Goal: Information Seeking & Learning: Learn about a topic

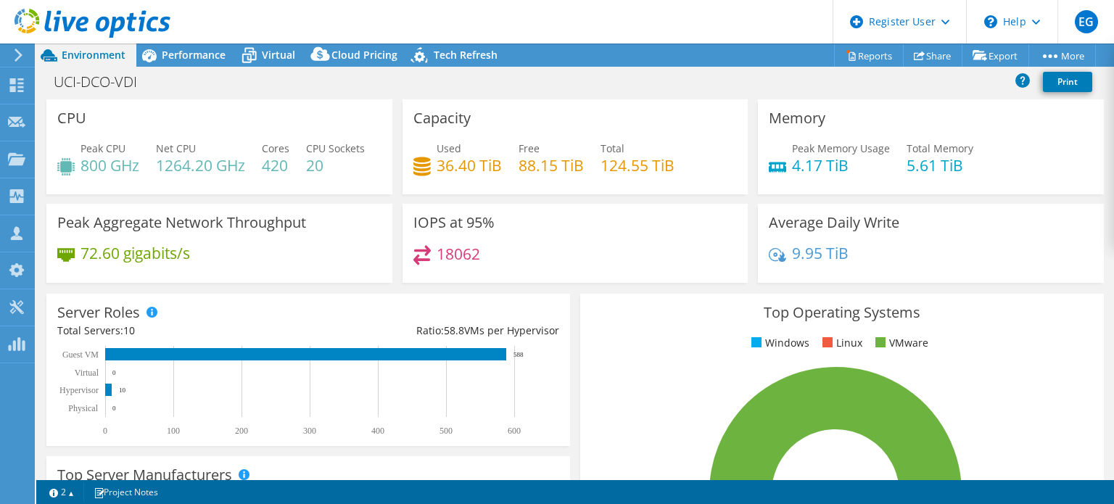
select select "USD"
click at [550, 276] on div "18062" at bounding box center [575, 260] width 324 height 31
drag, startPoint x: 443, startPoint y: 286, endPoint x: 523, endPoint y: 293, distance: 80.0
click at [523, 276] on div "18062" at bounding box center [575, 260] width 324 height 31
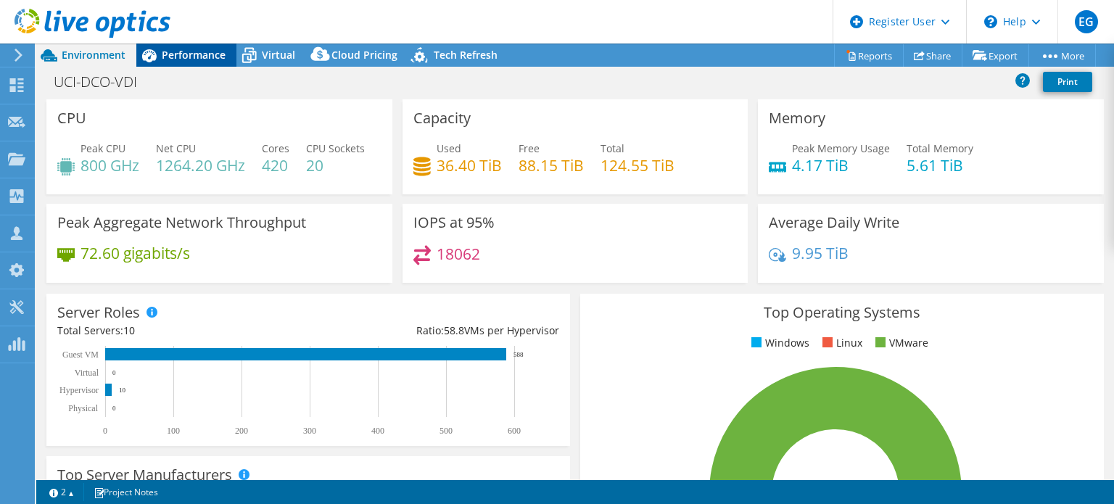
click at [165, 50] on span "Performance" at bounding box center [194, 55] width 64 height 14
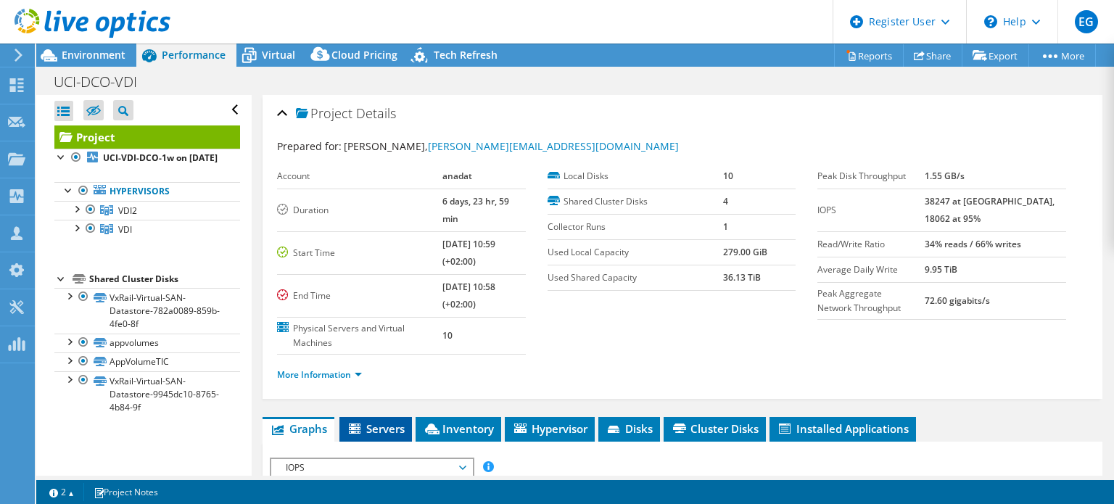
click at [387, 421] on span "Servers" at bounding box center [376, 428] width 58 height 14
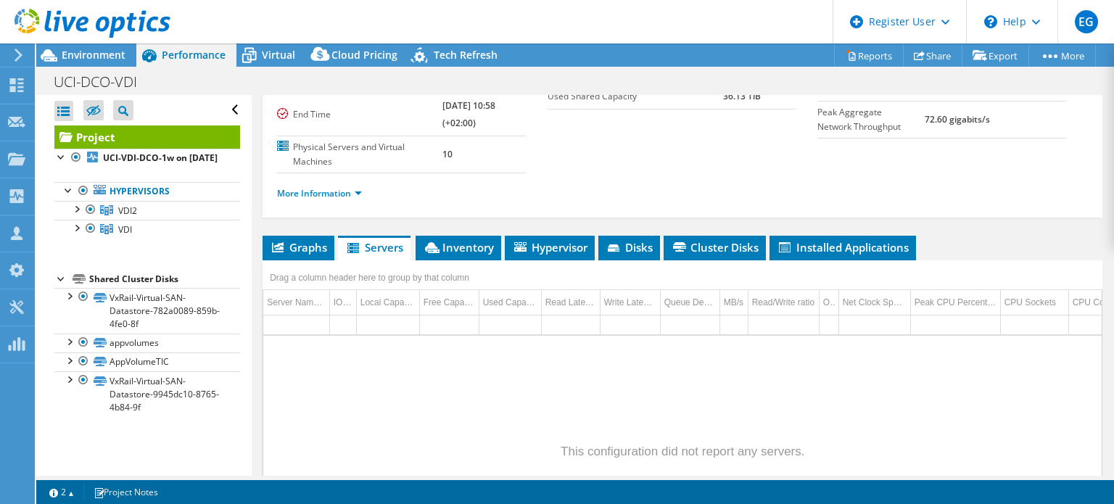
scroll to position [165, 0]
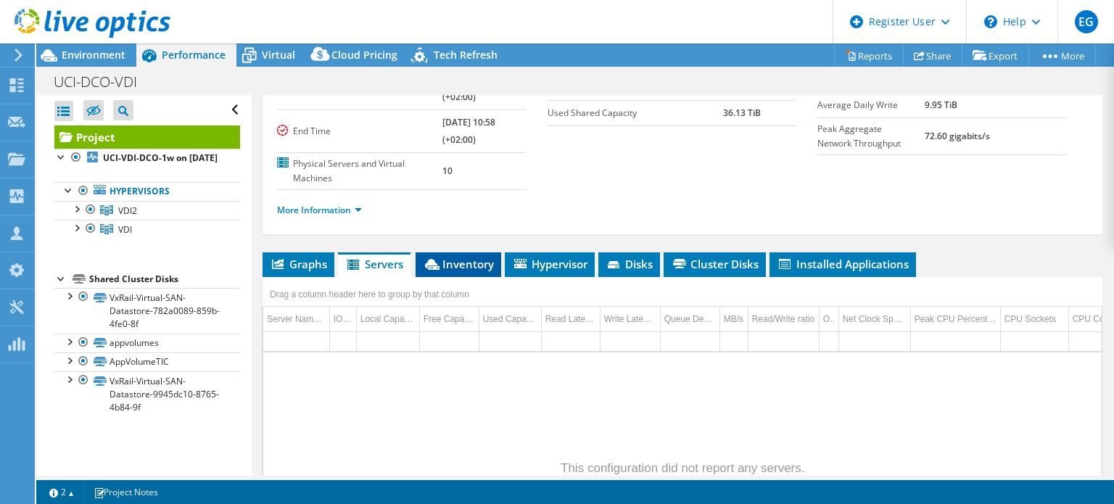
click at [449, 252] on li "Inventory" at bounding box center [458, 264] width 86 height 25
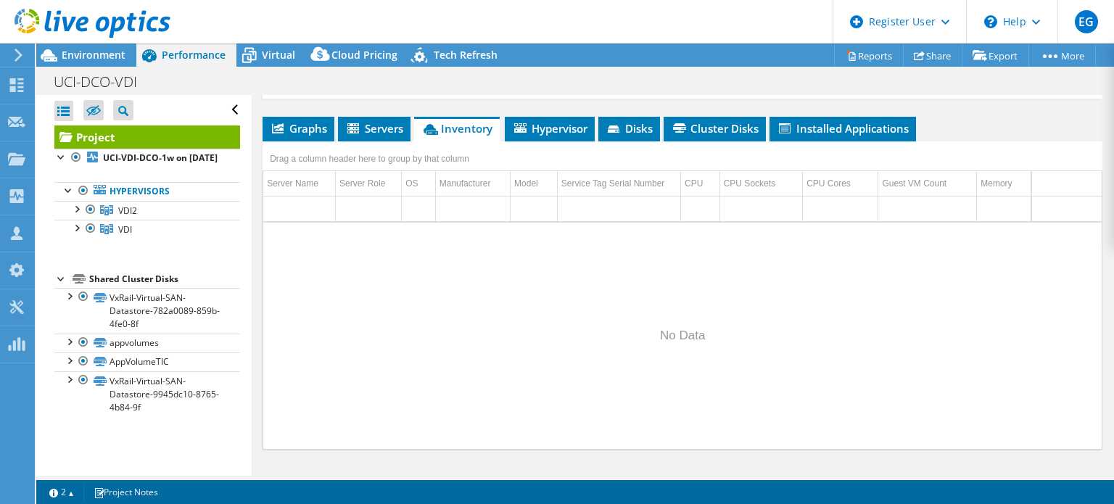
scroll to position [310, 0]
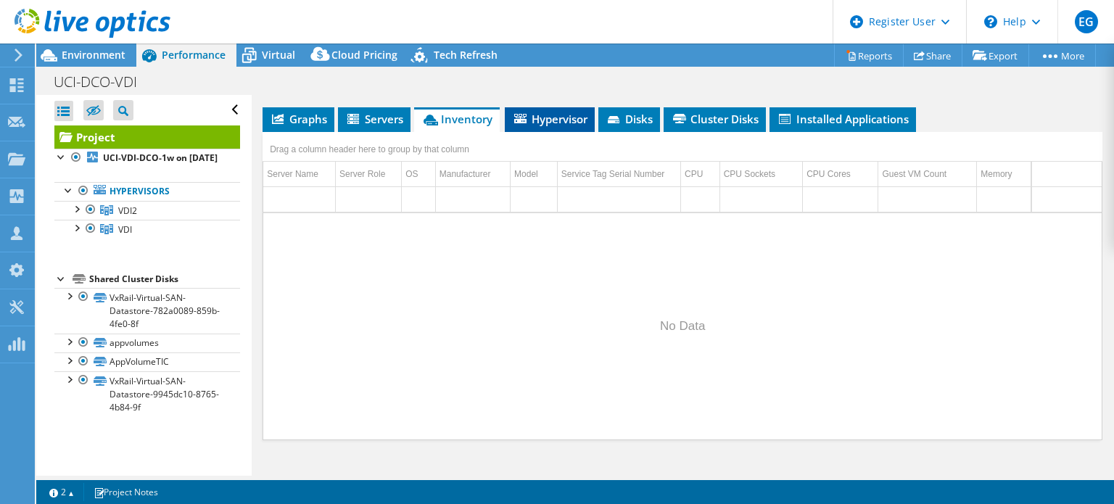
click at [541, 112] on span "Hypervisor" at bounding box center [549, 119] width 75 height 14
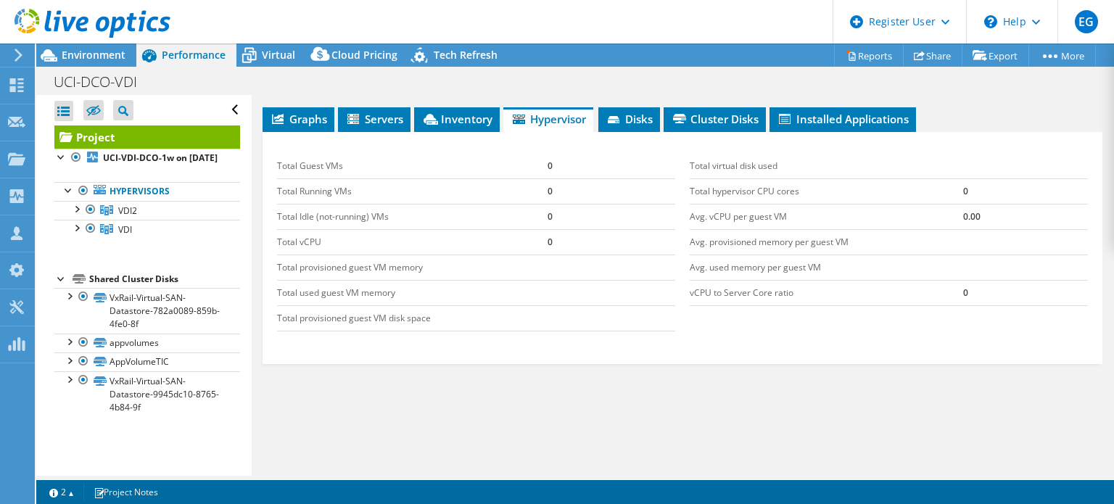
scroll to position [165, 0]
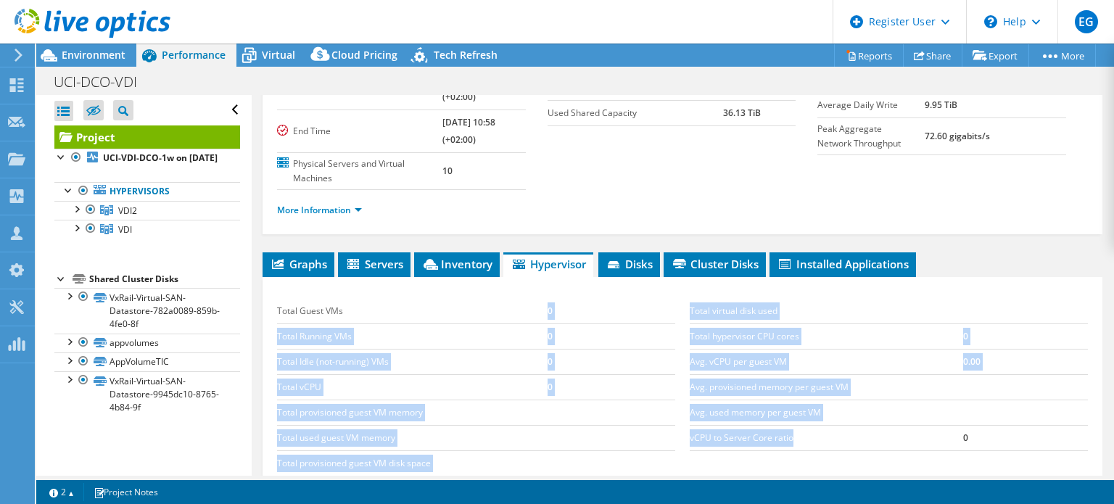
drag, startPoint x: 672, startPoint y: 310, endPoint x: 950, endPoint y: 423, distance: 299.8
click at [950, 423] on div "Total Guest VMs 0 Total Running VMs 0 Total Idle (not-running) VMs 0 Total vCPU…" at bounding box center [682, 387] width 825 height 207
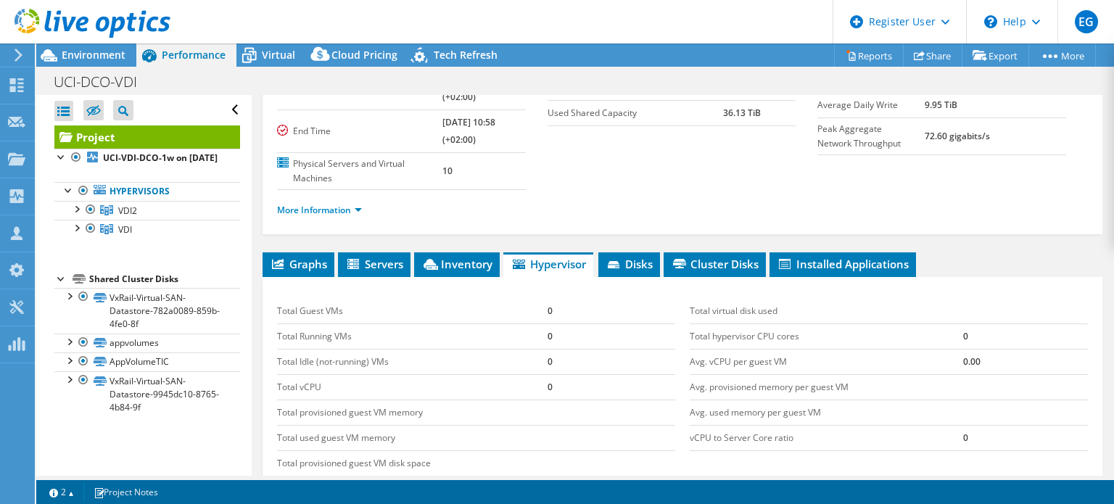
click at [963, 425] on td "0" at bounding box center [1025, 437] width 125 height 25
click at [622, 261] on icon at bounding box center [614, 265] width 14 height 9
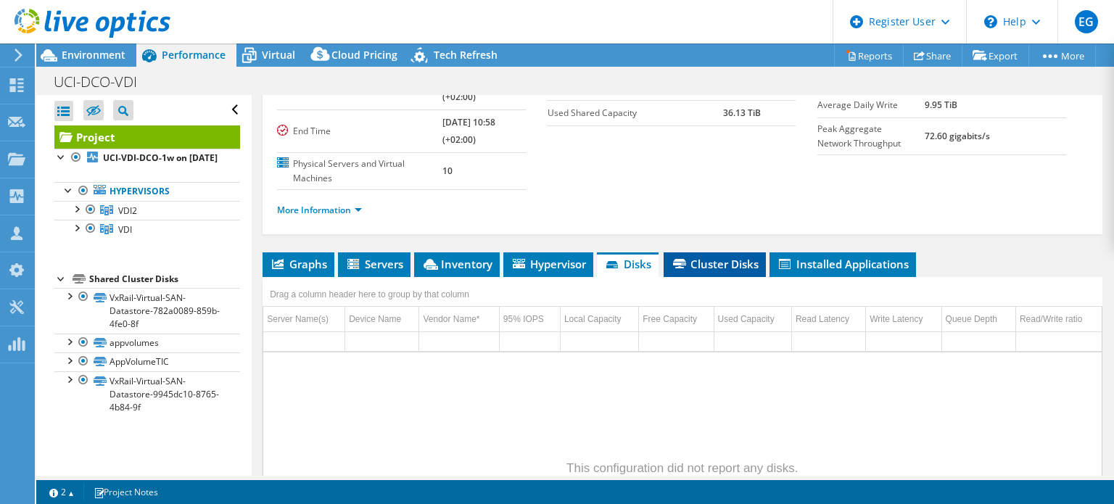
click at [708, 252] on li "Cluster Disks" at bounding box center [714, 264] width 102 height 25
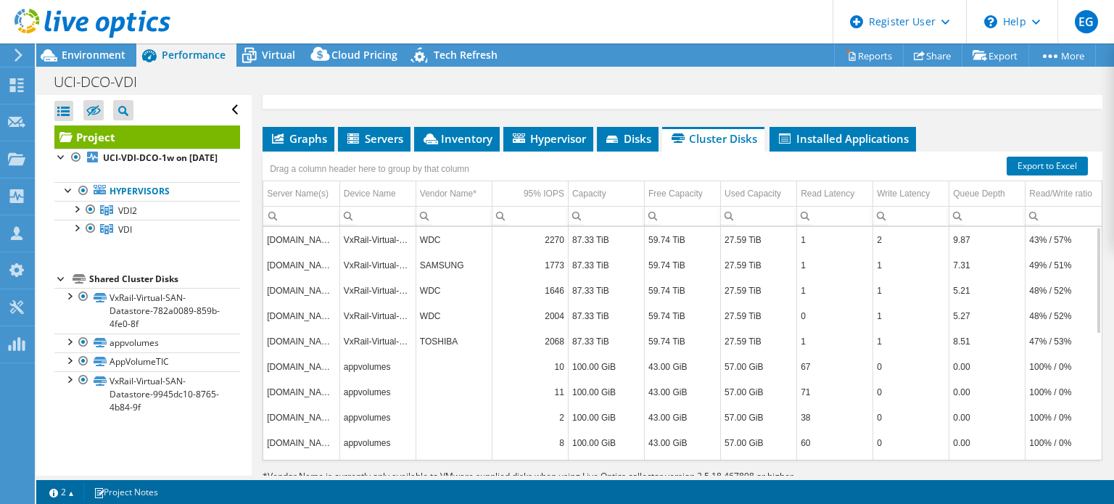
scroll to position [217, 0]
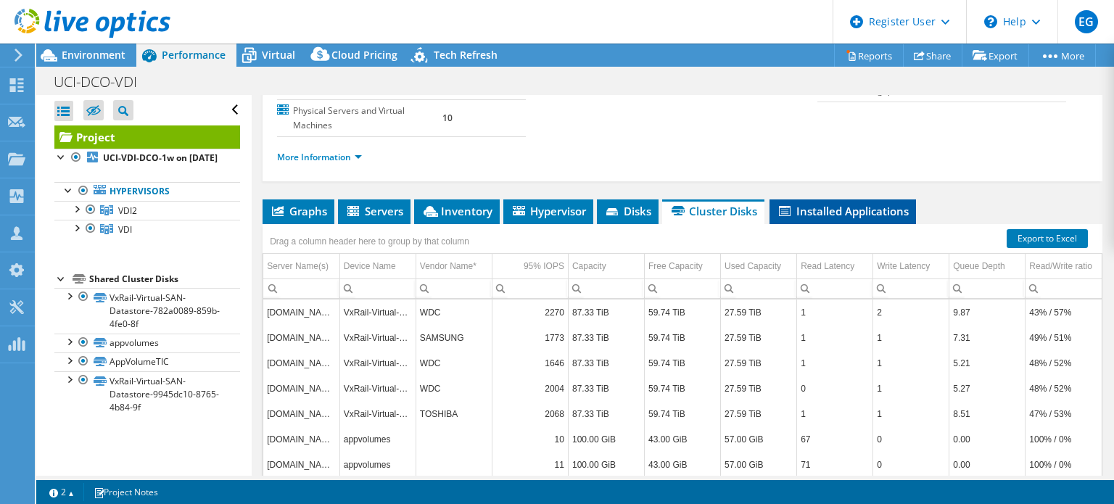
click at [800, 199] on li "Installed Applications" at bounding box center [842, 211] width 146 height 25
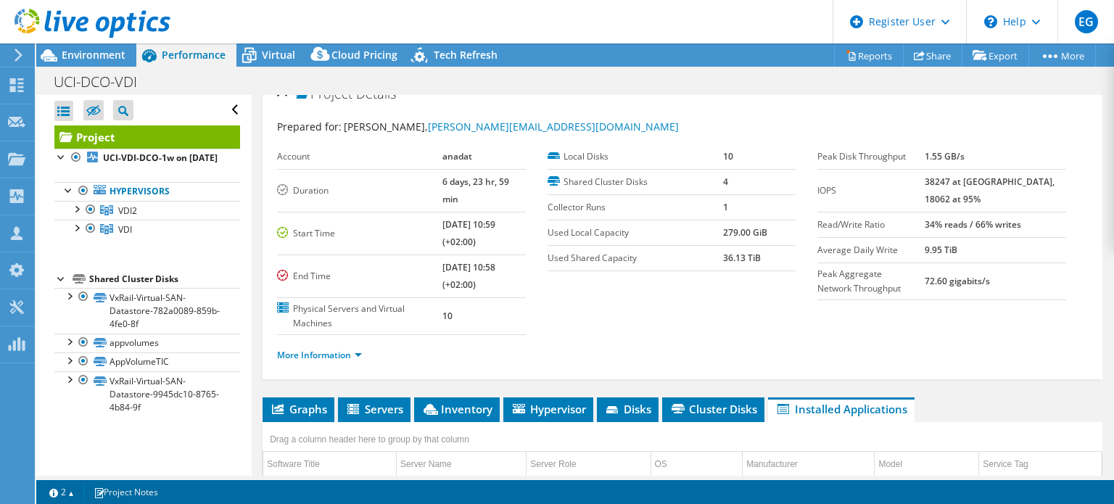
scroll to position [0, 0]
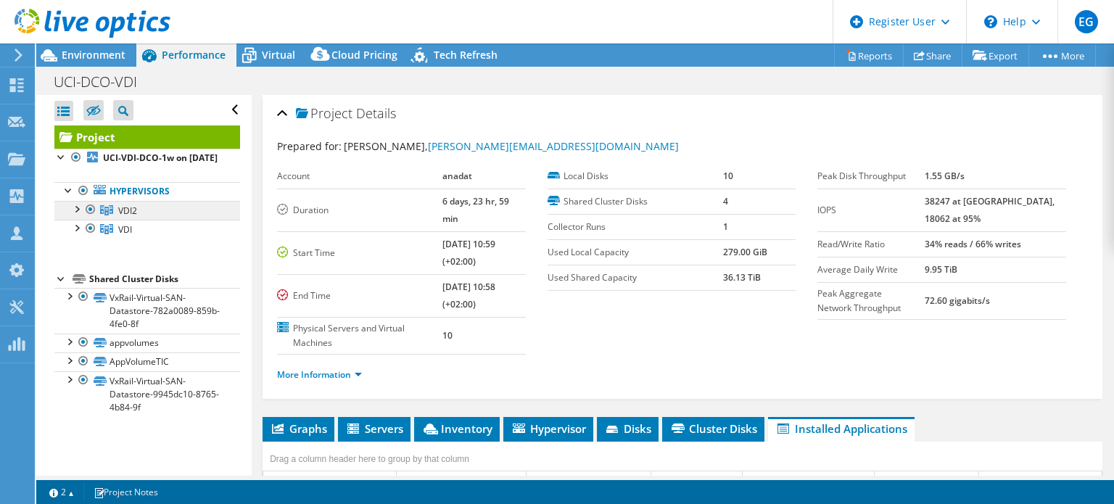
click at [162, 217] on link "VDI2" at bounding box center [147, 210] width 186 height 19
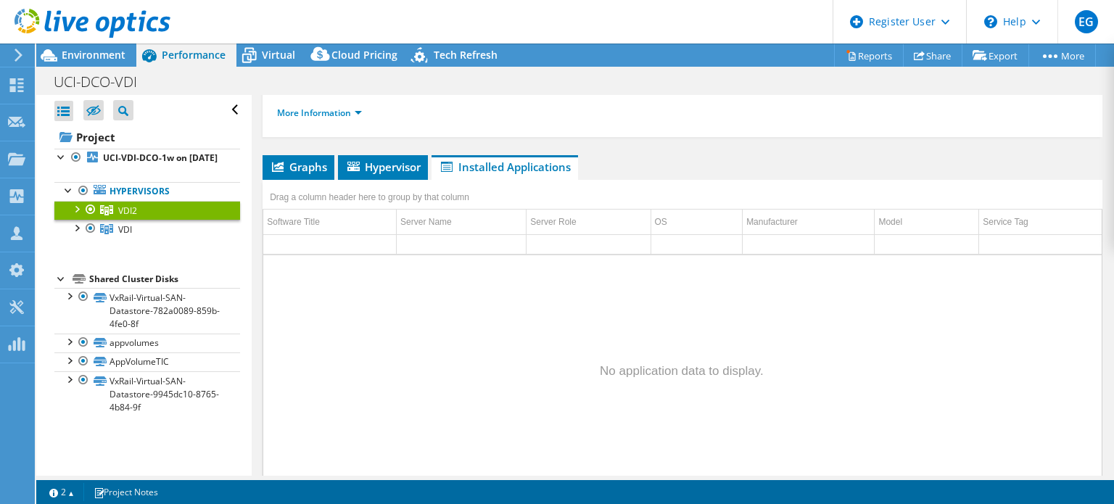
scroll to position [144, 0]
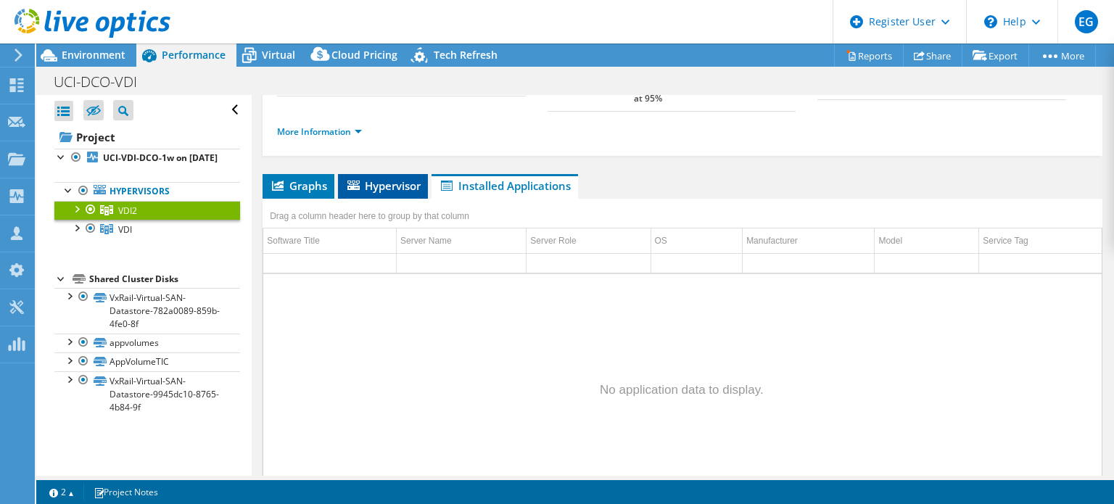
click at [378, 178] on span "Hypervisor" at bounding box center [382, 185] width 75 height 14
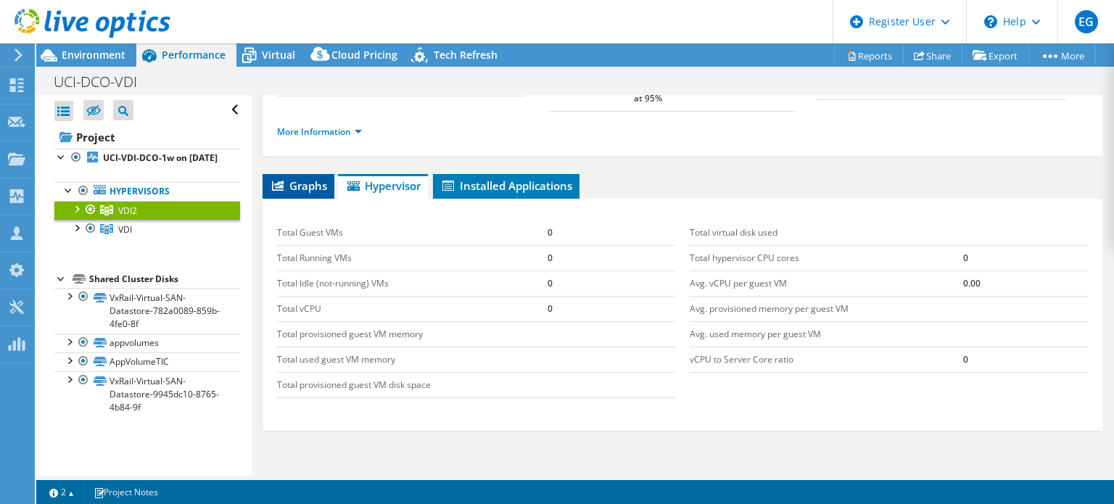
click at [306, 178] on span "Graphs" at bounding box center [298, 185] width 57 height 14
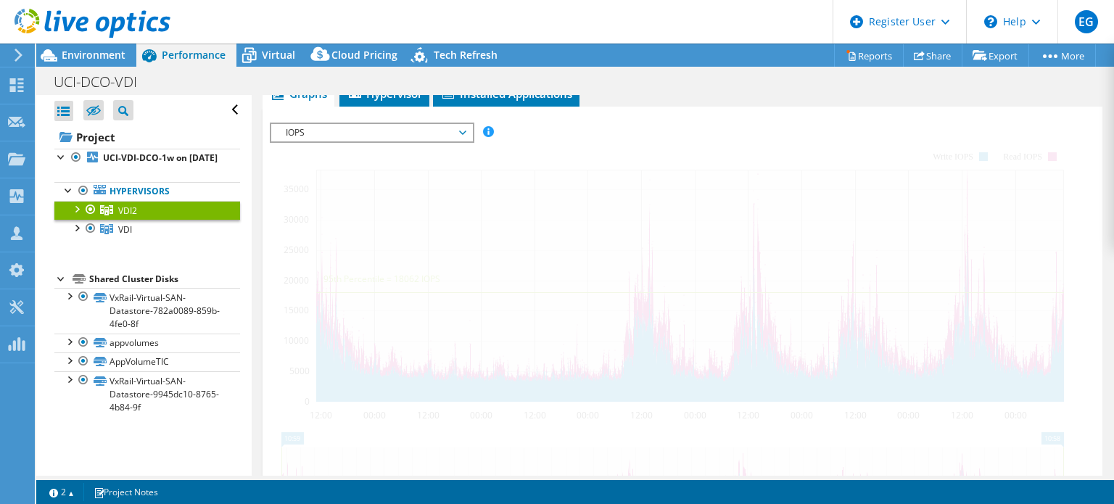
scroll to position [289, 0]
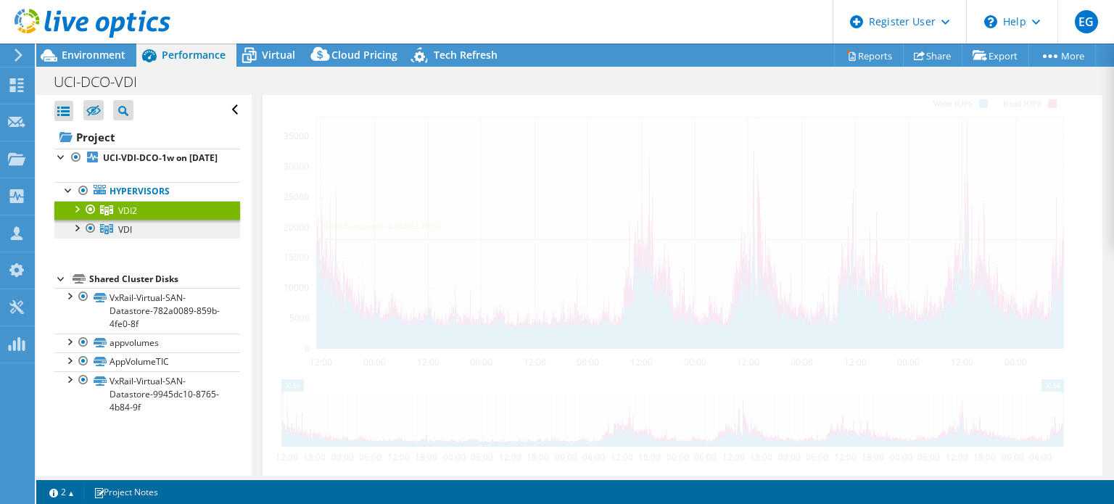
click at [173, 239] on link "VDI" at bounding box center [147, 229] width 186 height 19
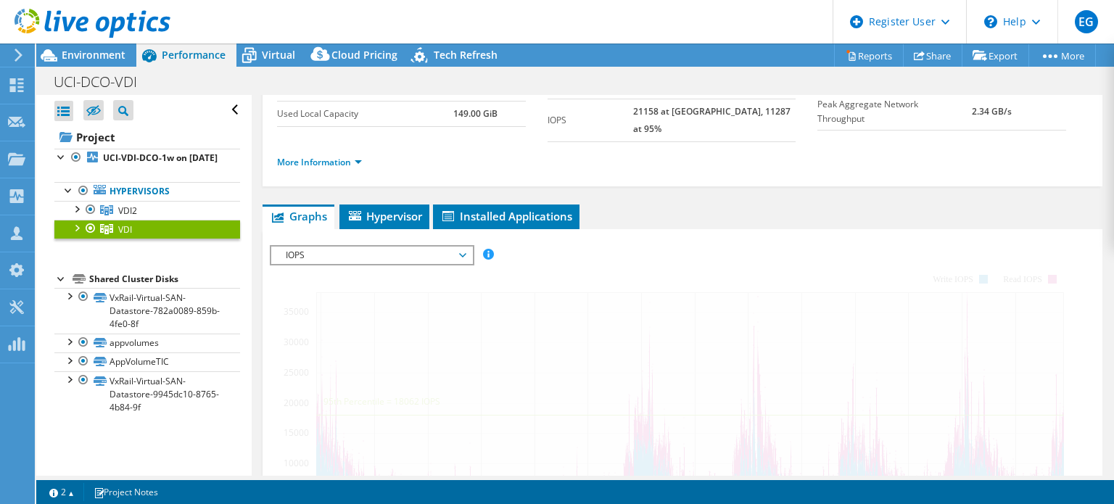
scroll to position [0, 0]
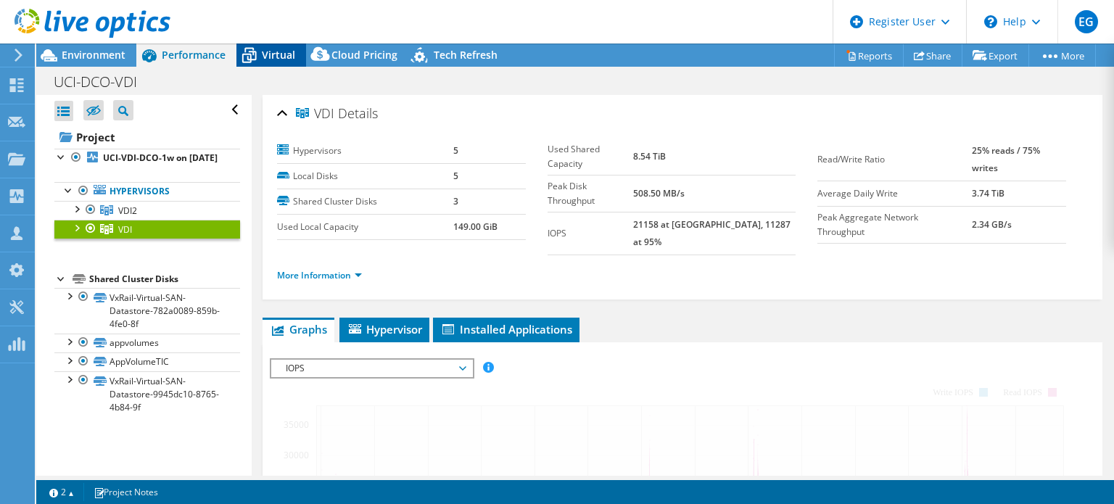
click at [257, 59] on icon at bounding box center [248, 55] width 25 height 25
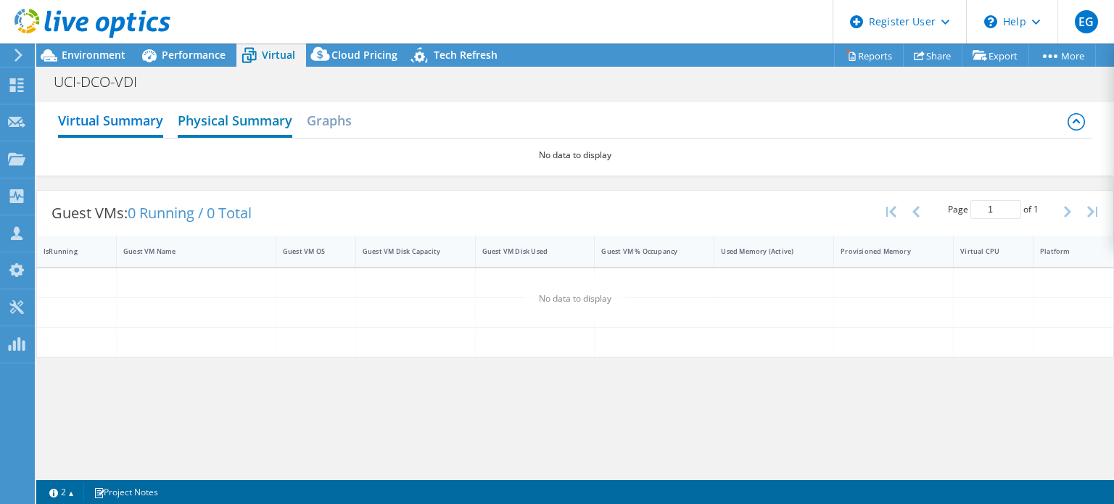
click at [272, 116] on h2 "Physical Summary" at bounding box center [235, 122] width 115 height 32
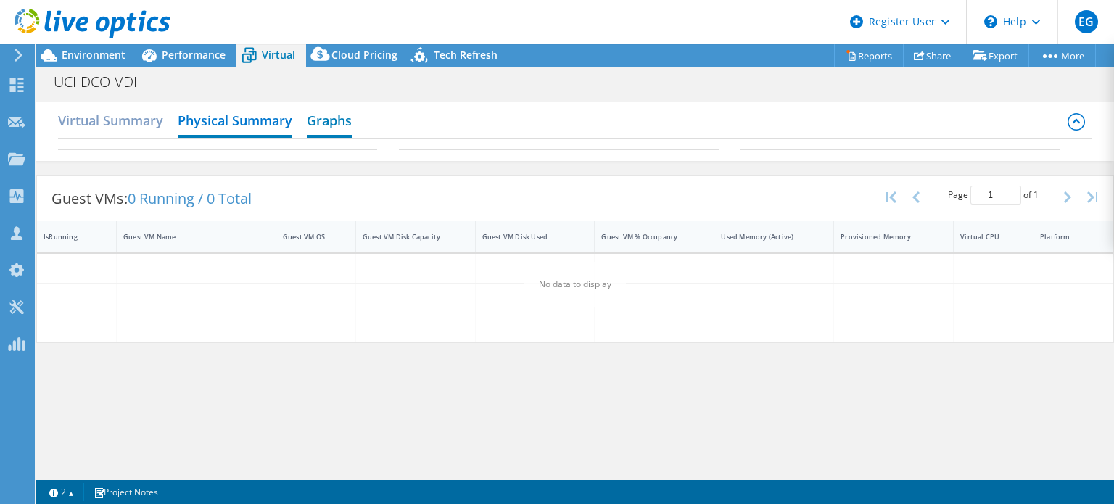
click at [336, 121] on h2 "Graphs" at bounding box center [329, 122] width 45 height 32
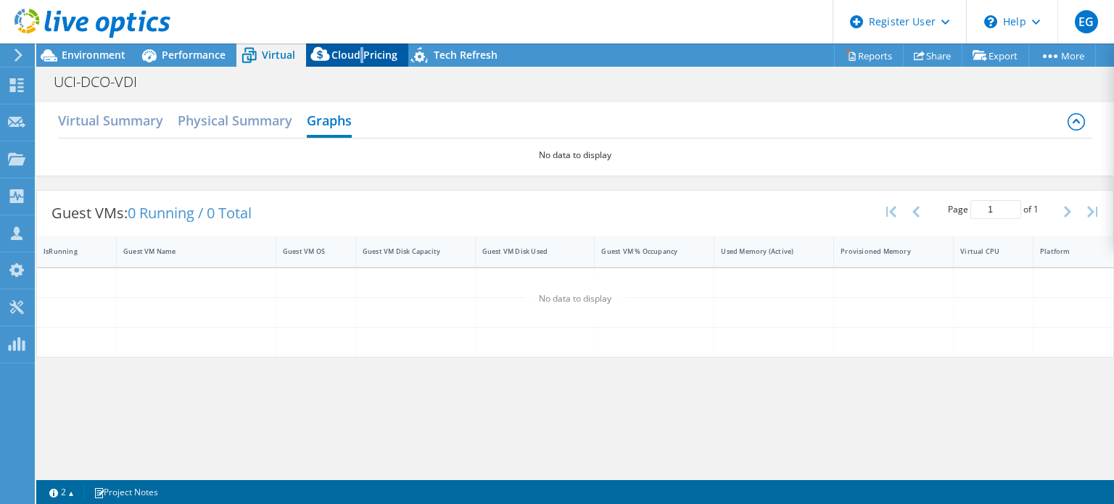
click at [360, 51] on span "Cloud Pricing" at bounding box center [364, 55] width 66 height 14
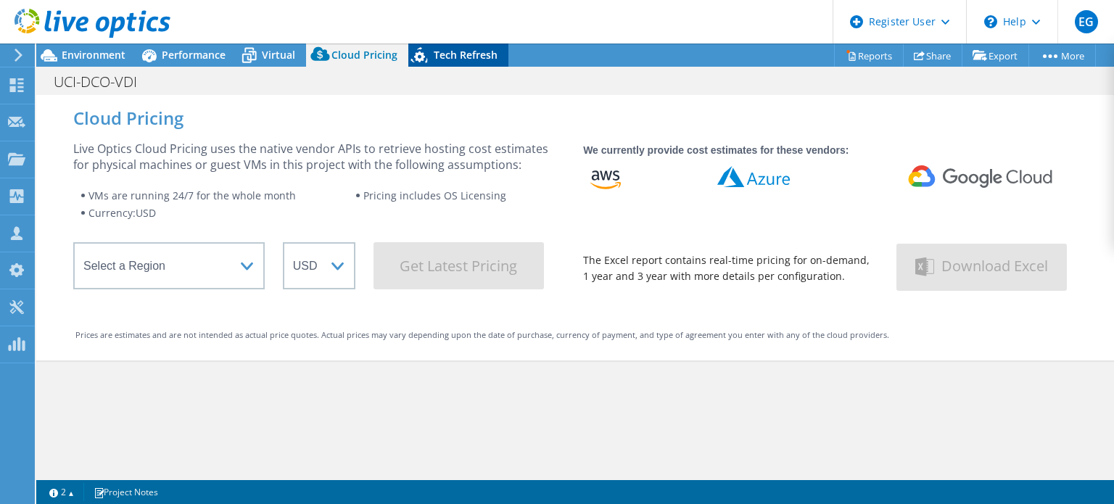
click at [441, 54] on span "Tech Refresh" at bounding box center [466, 55] width 64 height 14
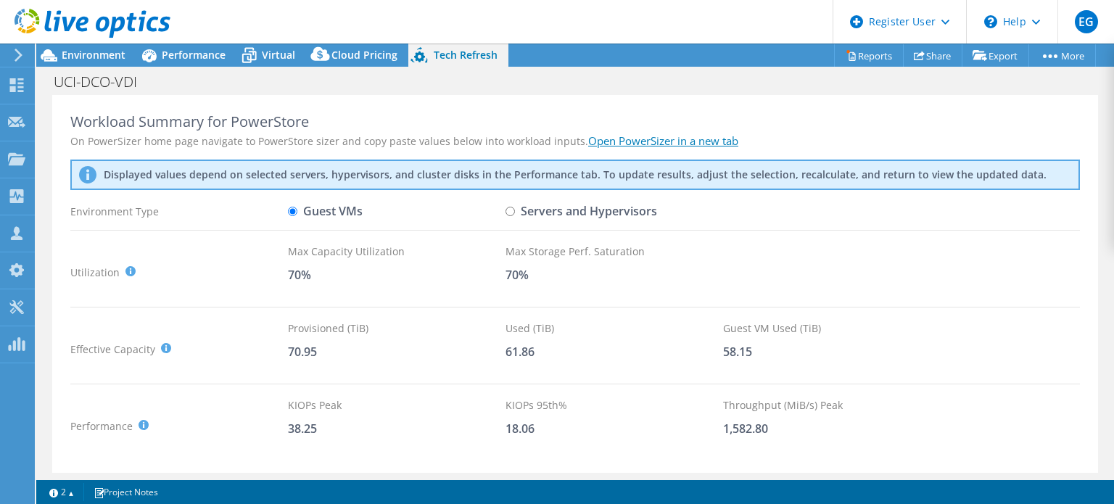
scroll to position [463, 0]
drag, startPoint x: 743, startPoint y: 353, endPoint x: 676, endPoint y: 338, distance: 69.1
click at [676, 338] on div "Effective Capacity Provisioned (TiB) : Total virtual disk size of all VMs on se…" at bounding box center [574, 348] width 1009 height 57
click at [702, 338] on div "Used (TiB) 61.86" at bounding box center [613, 348] width 217 height 57
drag, startPoint x: 715, startPoint y: 338, endPoint x: 708, endPoint y: 327, distance: 13.1
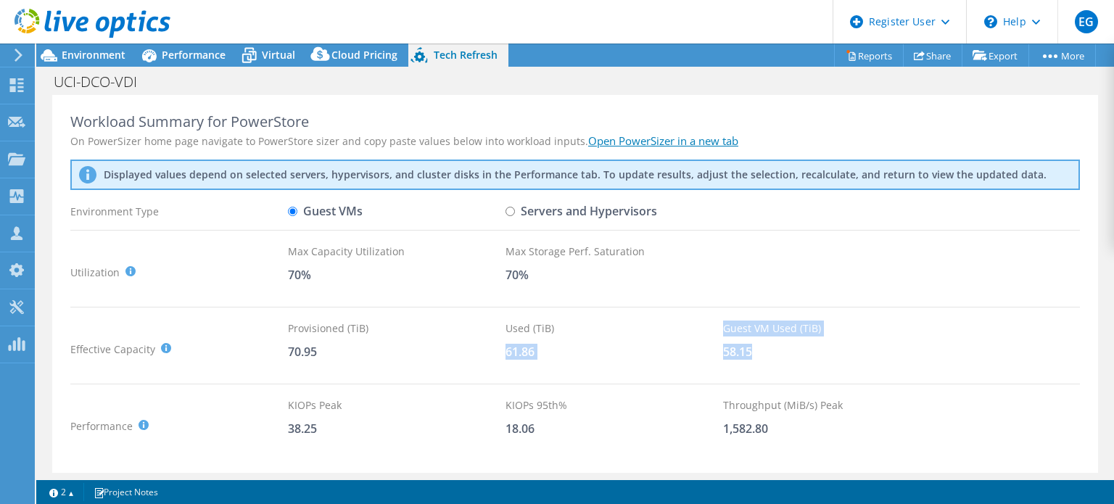
click at [708, 327] on div "Effective Capacity Provisioned (TiB) : Total virtual disk size of all VMs on se…" at bounding box center [574, 348] width 1009 height 57
click at [708, 327] on div "Used (TiB)" at bounding box center [613, 328] width 217 height 16
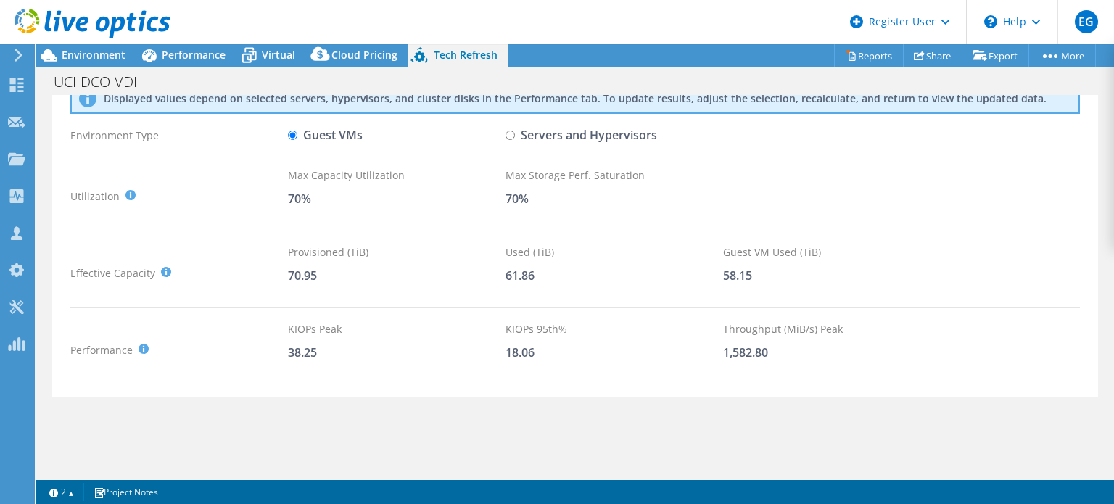
scroll to position [0, 0]
